Goal: Task Accomplishment & Management: Manage account settings

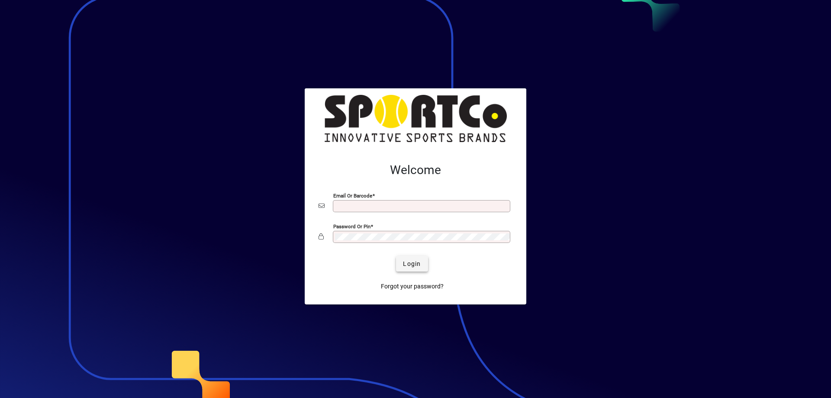
type input "**********"
click at [412, 262] on span "Login" at bounding box center [412, 263] width 18 height 9
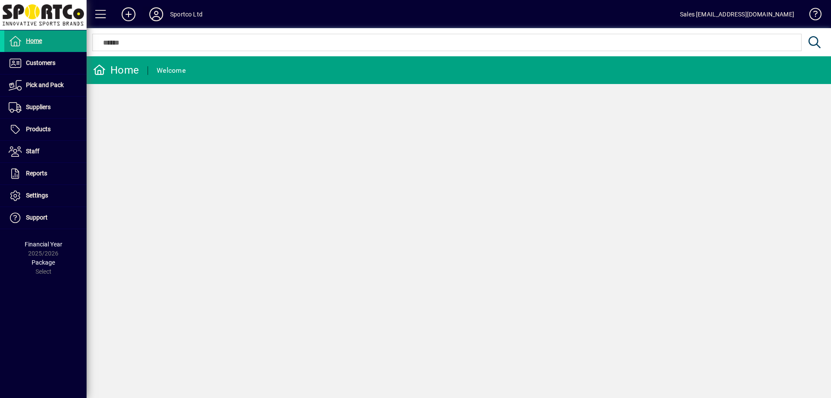
click at [157, 14] on icon at bounding box center [156, 14] width 17 height 14
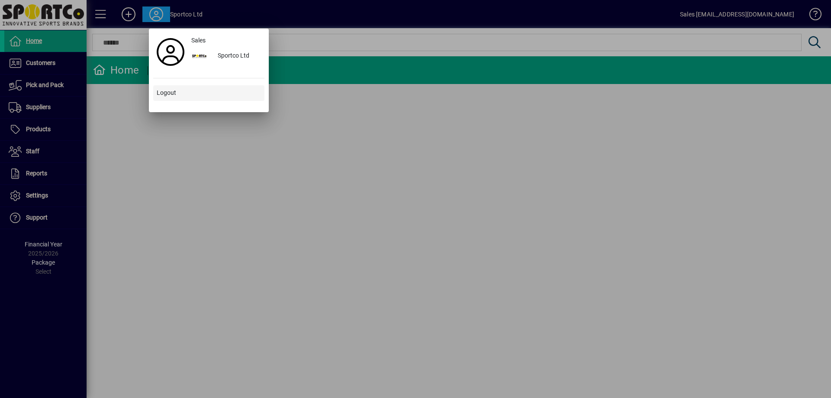
click at [179, 90] on span at bounding box center [208, 93] width 111 height 21
